Goal: Task Accomplishment & Management: Complete application form

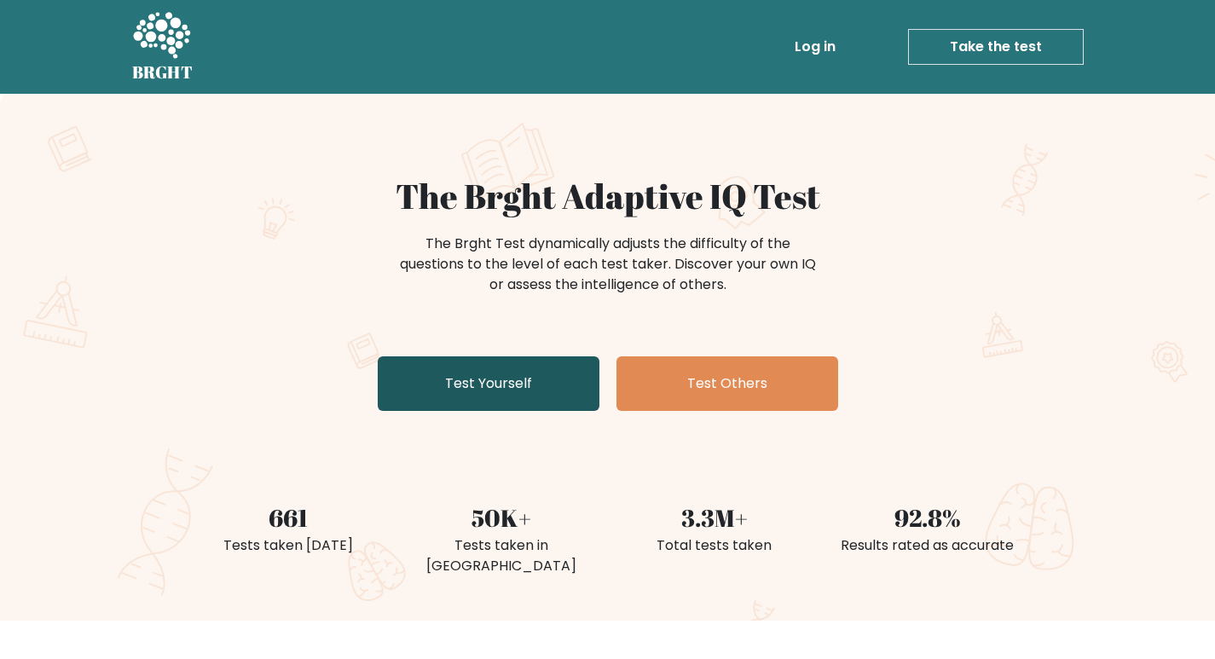
click at [524, 379] on link "Test Yourself" at bounding box center [489, 383] width 222 height 55
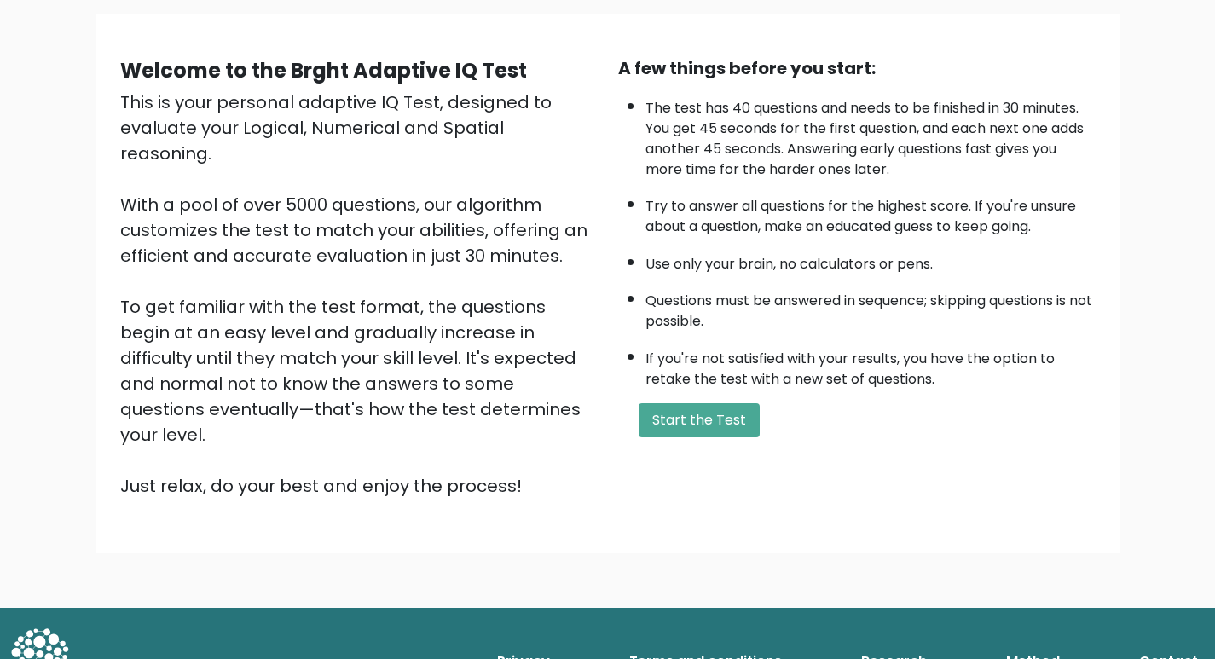
scroll to position [122, 0]
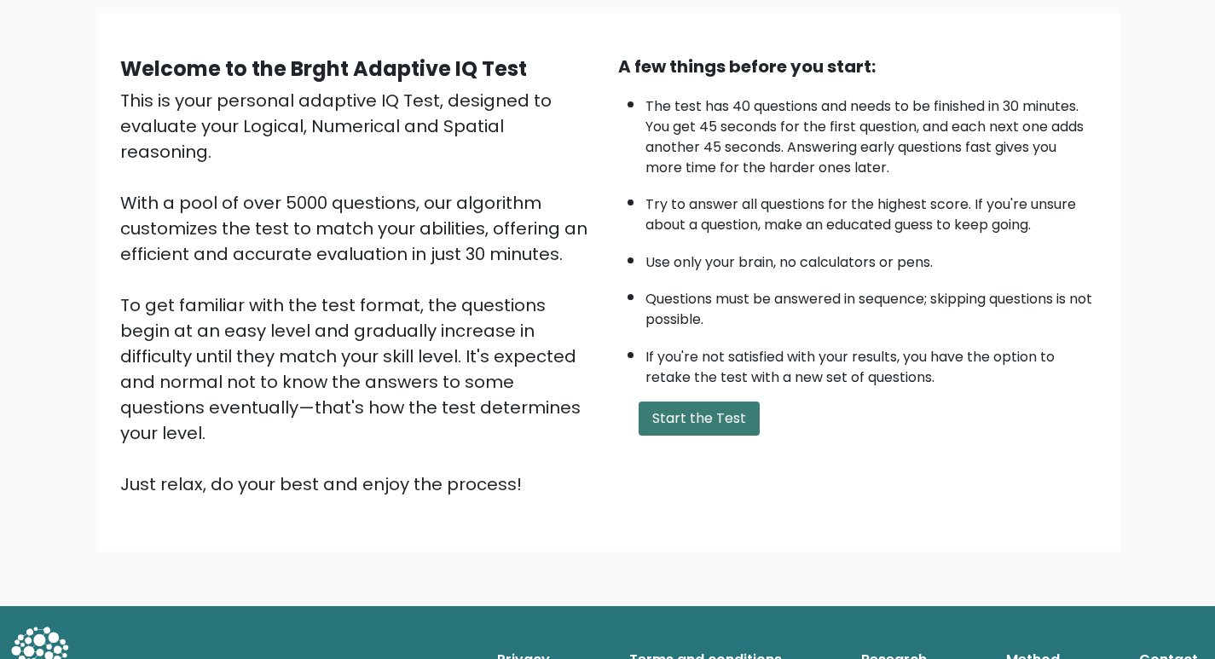
click at [677, 420] on button "Start the Test" at bounding box center [699, 419] width 121 height 34
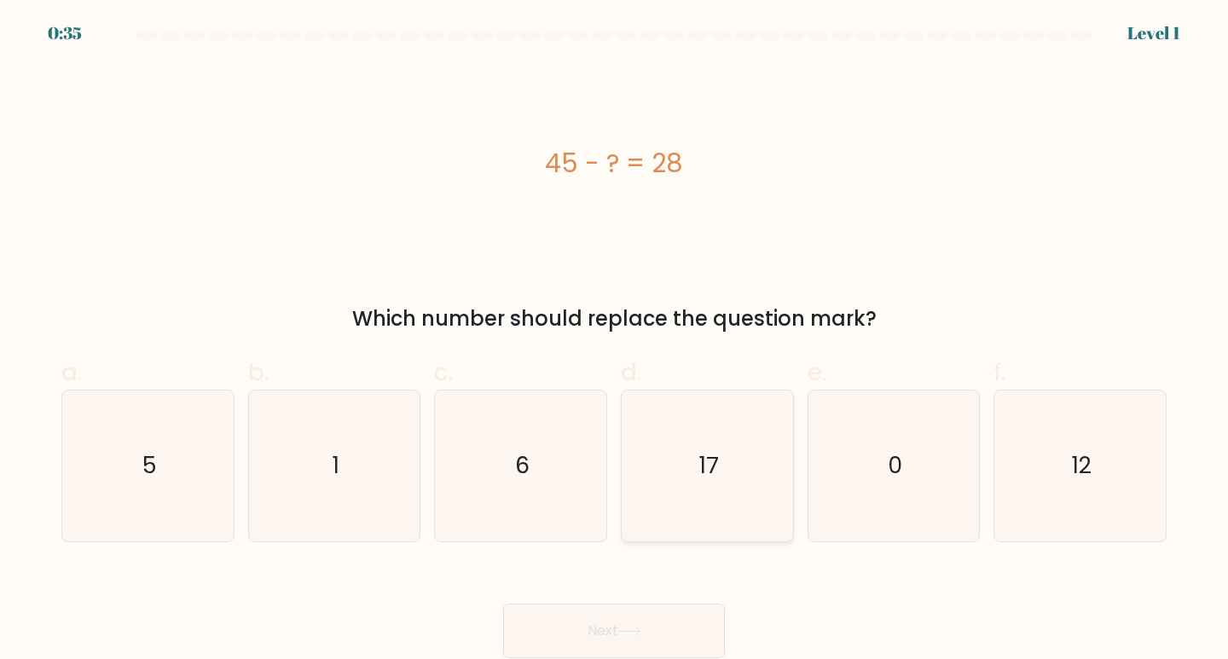
click at [703, 450] on text "17" at bounding box center [708, 465] width 19 height 32
click at [615, 341] on input "d. 17" at bounding box center [614, 335] width 1 height 11
radio input "true"
click at [650, 628] on button "Next" at bounding box center [614, 631] width 222 height 55
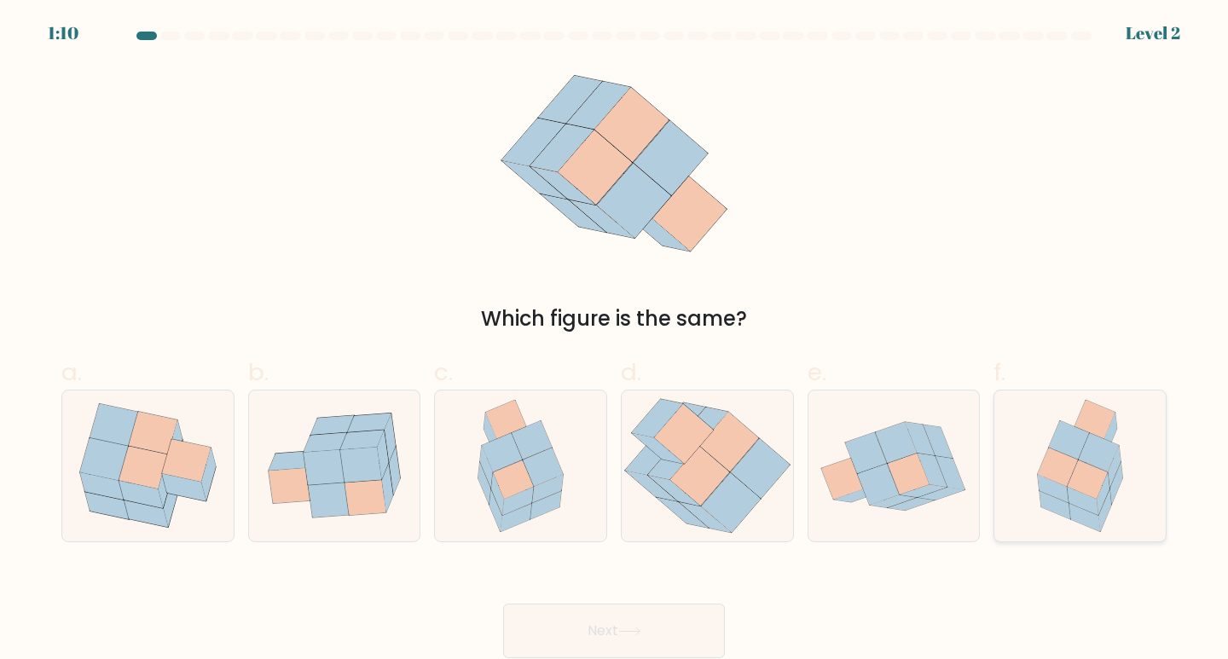
click at [1113, 465] on icon at bounding box center [1114, 467] width 13 height 42
click at [615, 341] on input "f." at bounding box center [614, 335] width 1 height 11
radio input "true"
click at [648, 634] on button "Next" at bounding box center [614, 631] width 222 height 55
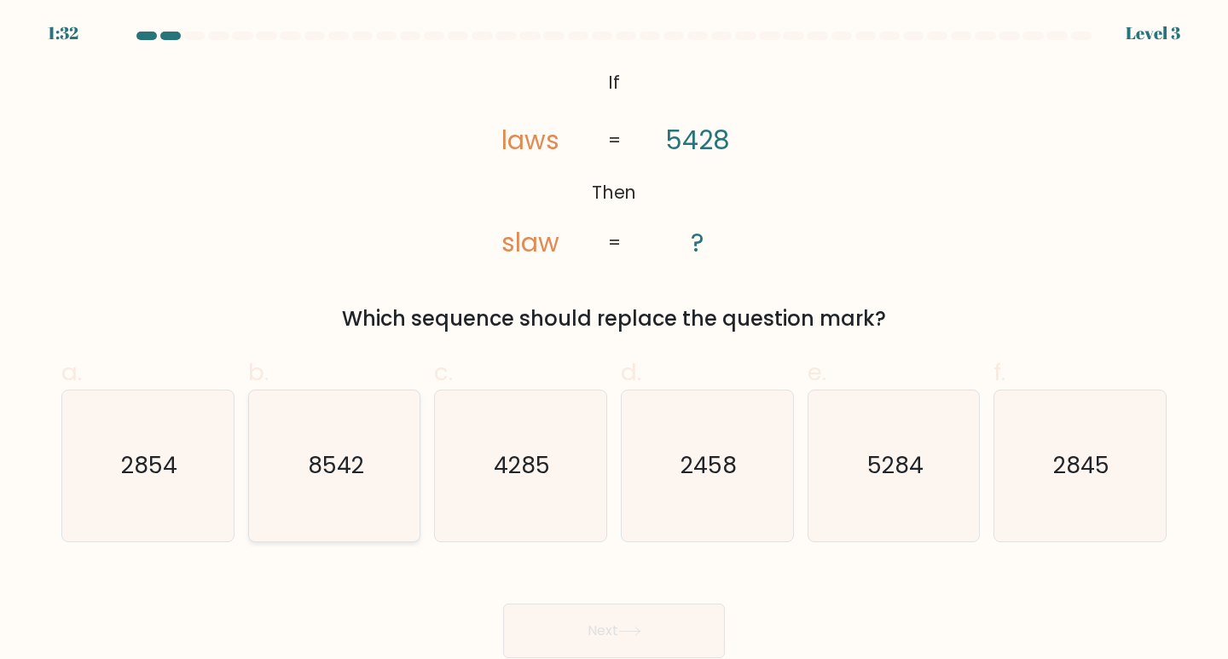
click at [347, 470] on text "8542" at bounding box center [336, 465] width 56 height 32
click at [614, 341] on input "b. 8542" at bounding box center [614, 335] width 1 height 11
radio input "true"
click at [640, 627] on icon at bounding box center [629, 631] width 23 height 9
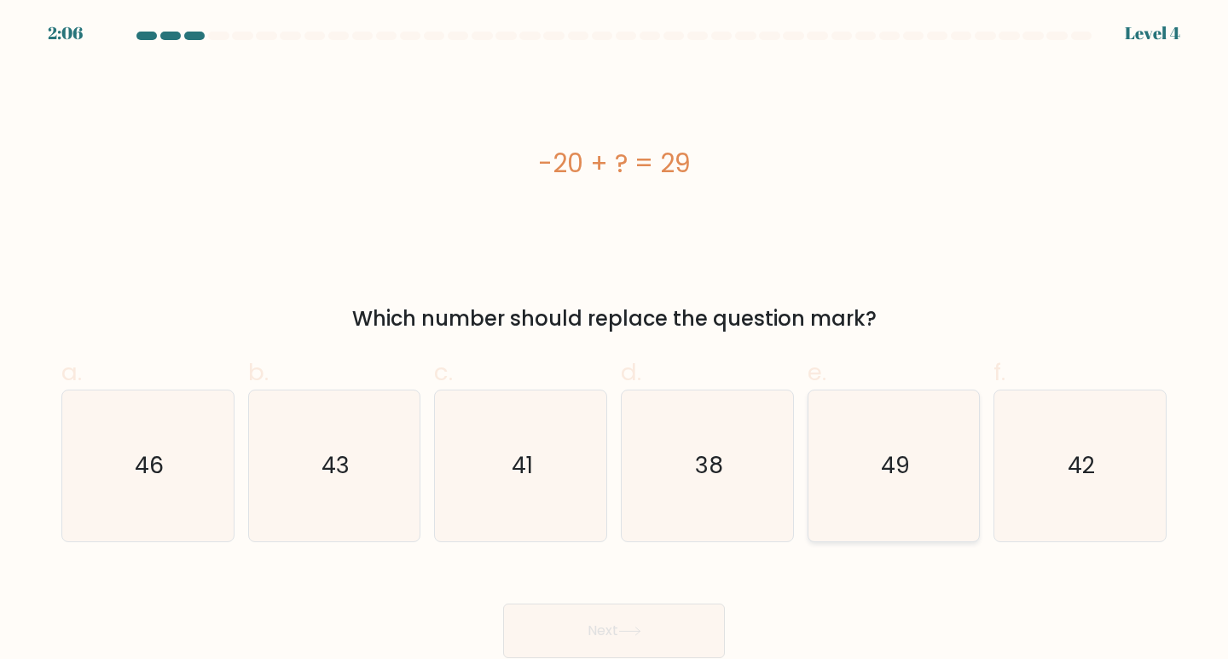
click at [901, 475] on text "49" at bounding box center [895, 465] width 29 height 32
click at [615, 341] on input "e. 49" at bounding box center [614, 335] width 1 height 11
radio input "true"
click at [657, 629] on button "Next" at bounding box center [614, 631] width 222 height 55
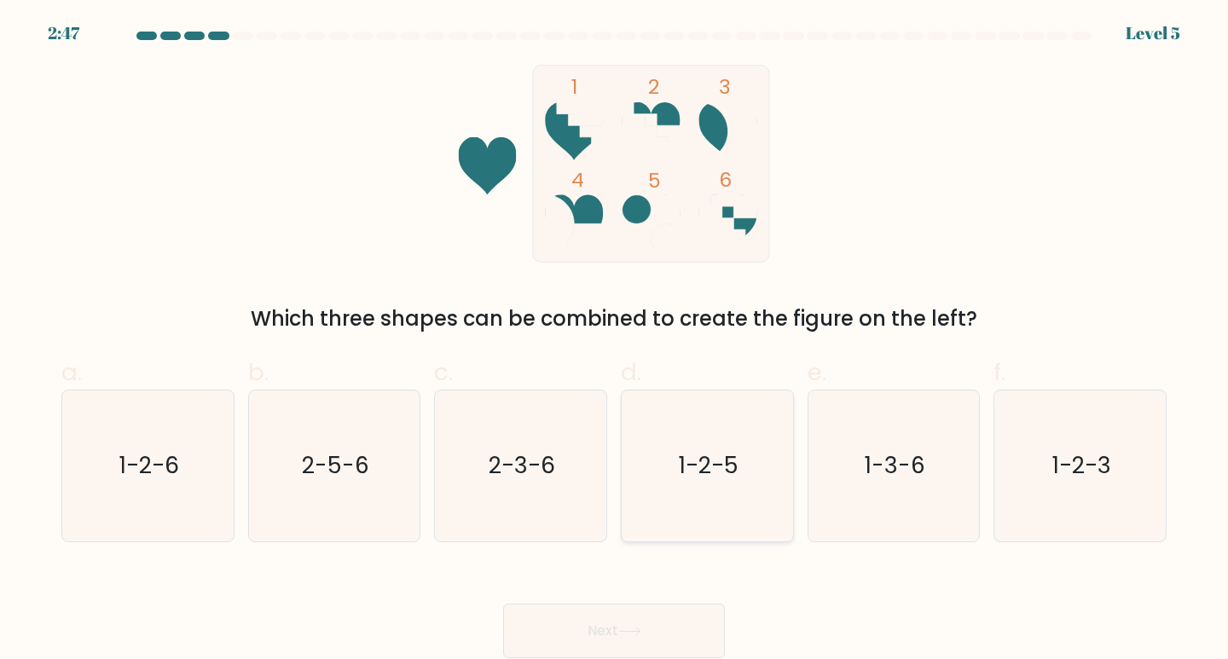
click at [702, 451] on text "1-2-5" at bounding box center [709, 465] width 60 height 32
click at [615, 341] on input "d. 1-2-5" at bounding box center [614, 335] width 1 height 11
radio input "true"
click at [625, 620] on button "Next" at bounding box center [614, 631] width 222 height 55
